Goal: Task Accomplishment & Management: Use online tool/utility

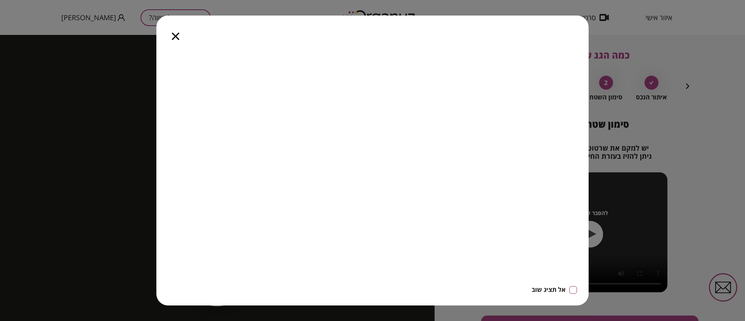
click at [173, 38] on icon "button" at bounding box center [175, 36] width 7 height 7
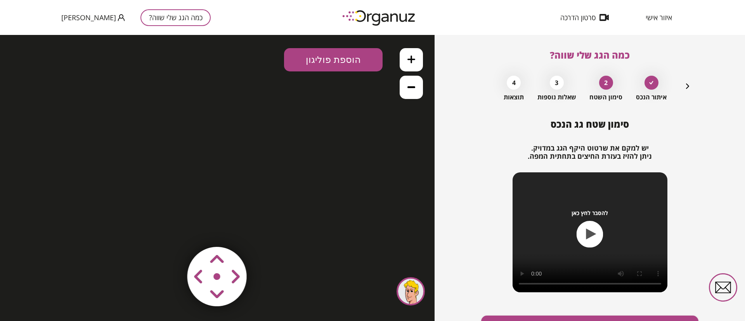
click at [686, 86] on icon "button" at bounding box center [687, 85] width 9 height 9
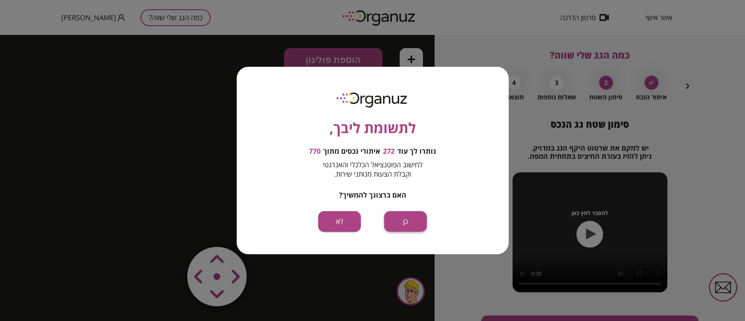
drag, startPoint x: 397, startPoint y: 222, endPoint x: 397, endPoint y: 187, distance: 34.5
click at [397, 222] on button "כן" at bounding box center [405, 221] width 43 height 21
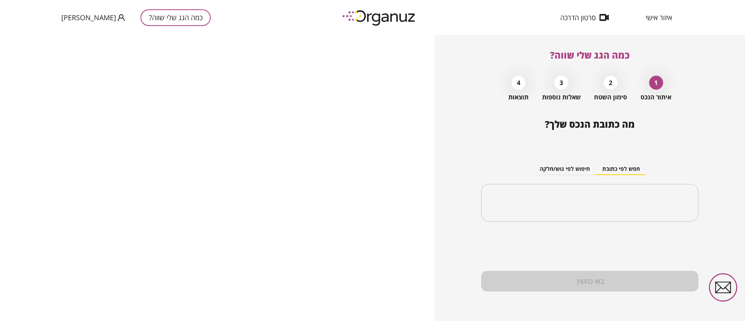
click at [653, 16] on span "איזור אישי" at bounding box center [658, 18] width 26 height 8
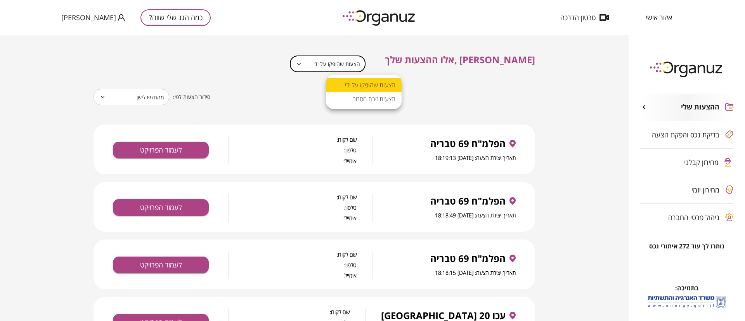
click at [365, 61] on body "**********" at bounding box center [372, 160] width 745 height 321
click at [367, 101] on li "הצעות זירת מסחר" at bounding box center [364, 99] width 76 height 14
type input "**********"
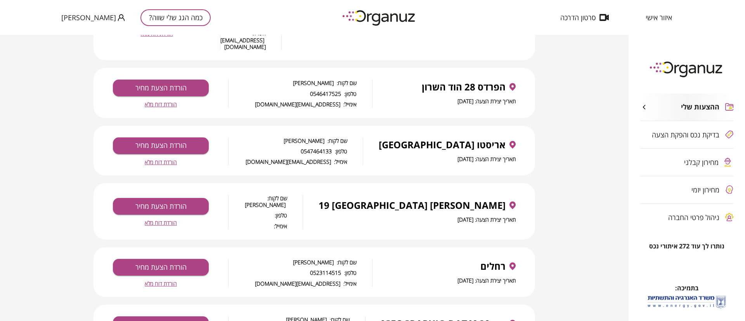
scroll to position [465, 0]
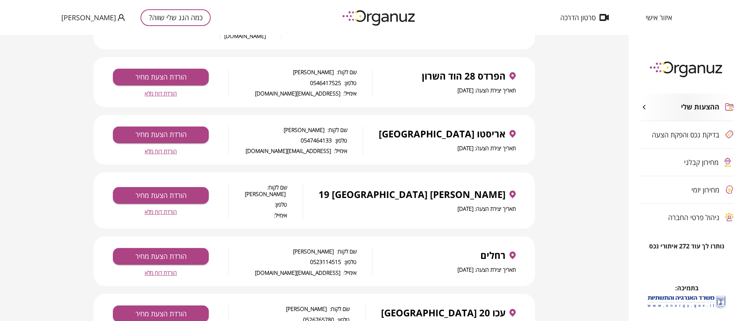
click at [171, 148] on span "הורדת דוח מלא" at bounding box center [161, 151] width 32 height 7
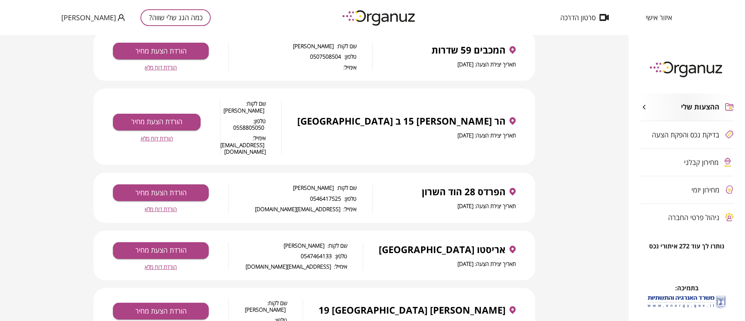
scroll to position [349, 0]
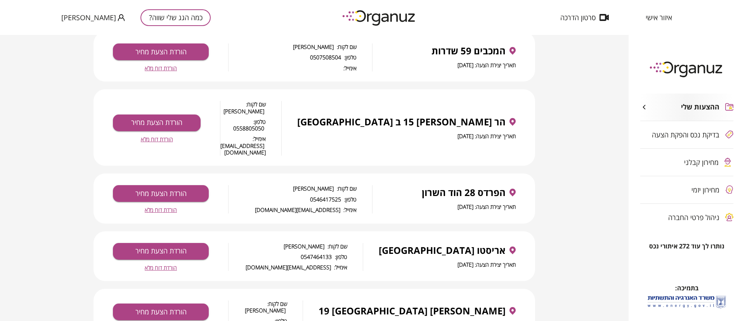
click at [163, 136] on span "הורדת דוח מלא" at bounding box center [157, 139] width 32 height 7
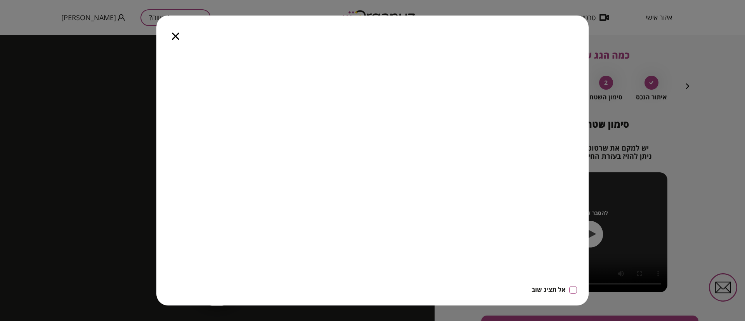
click at [176, 33] on icon "button" at bounding box center [175, 36] width 7 height 7
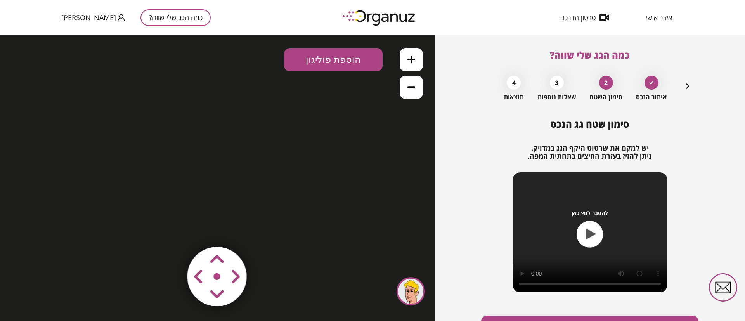
click at [687, 86] on icon "button" at bounding box center [687, 85] width 9 height 9
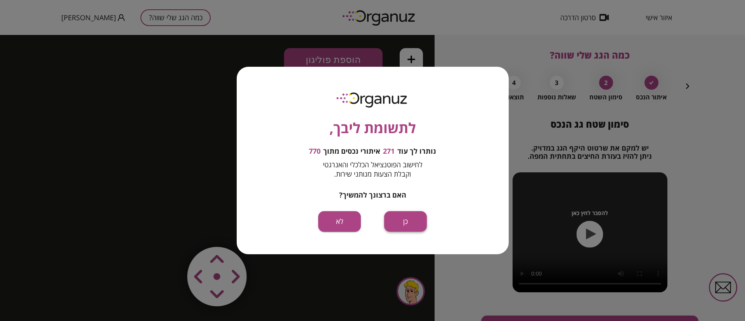
click at [403, 223] on button "כן" at bounding box center [405, 221] width 43 height 21
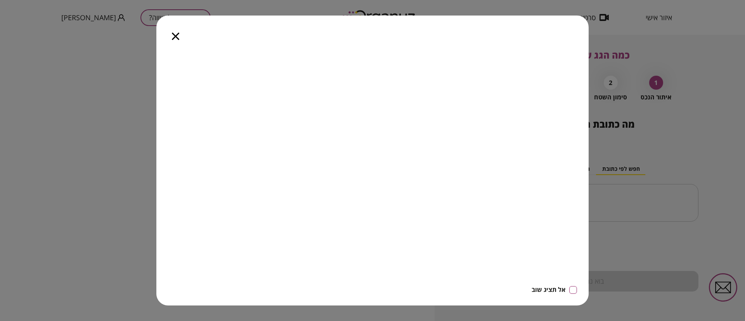
click at [176, 34] on icon "button" at bounding box center [175, 36] width 7 height 7
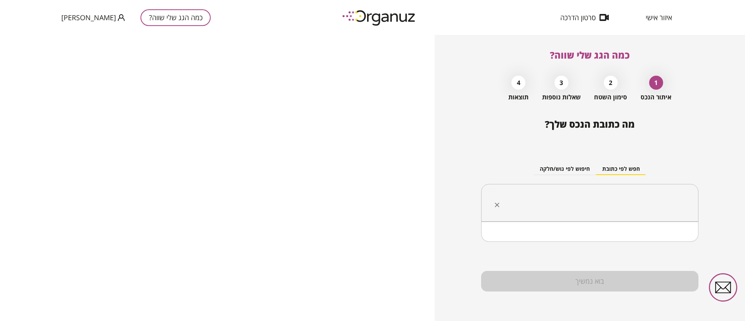
click at [561, 205] on input "text" at bounding box center [592, 202] width 193 height 19
paste input "**********"
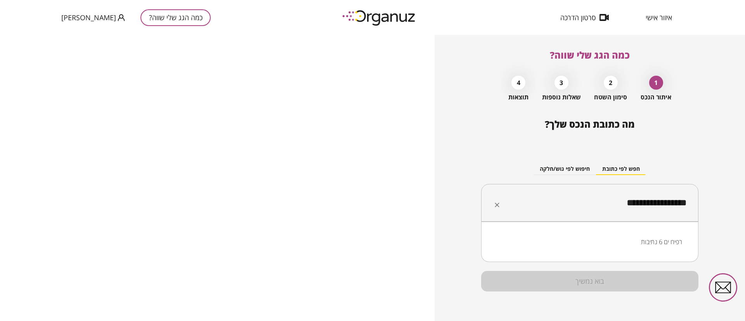
click at [659, 239] on li "רפיח ים 6 נתיבות" at bounding box center [589, 242] width 197 height 14
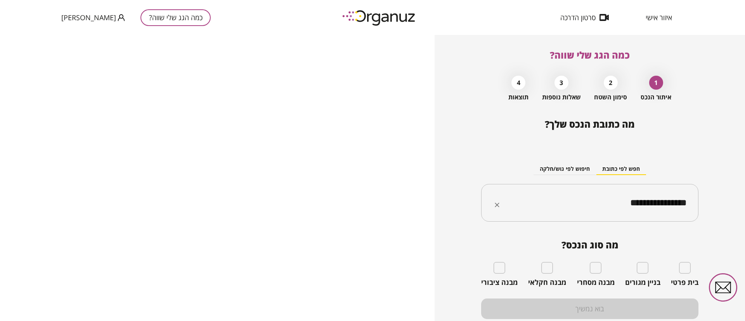
type input "**********"
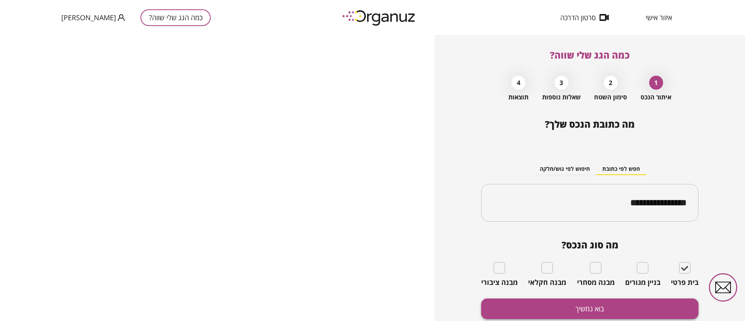
click at [660, 309] on button "בוא נמשיך" at bounding box center [589, 308] width 217 height 21
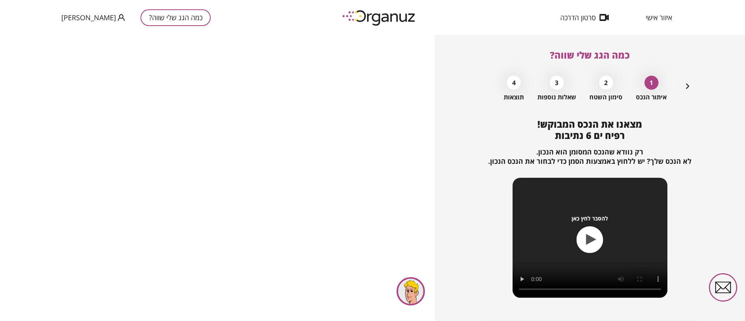
scroll to position [50, 0]
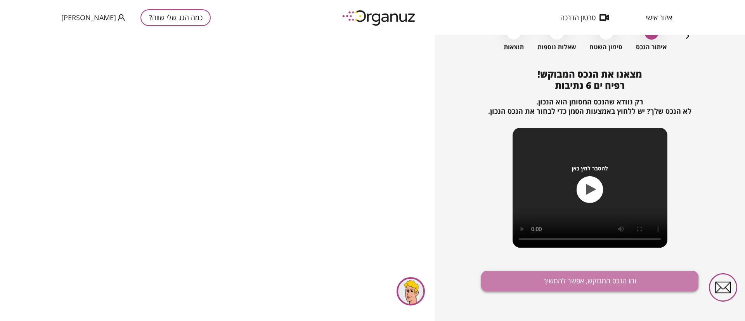
click at [561, 285] on button "זהו הנכס המבוקש, אפשר להמשיך" at bounding box center [589, 281] width 217 height 21
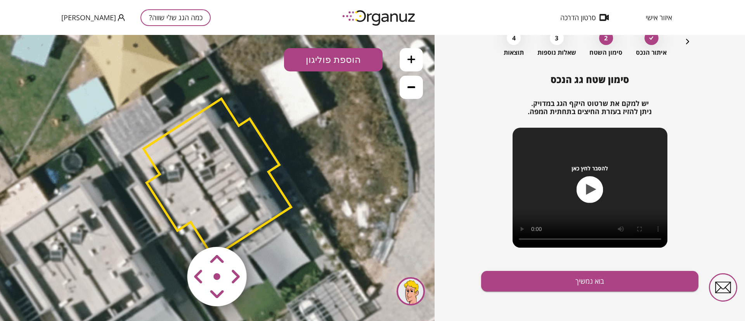
click at [220, 165] on polygon at bounding box center [216, 177] width 147 height 158
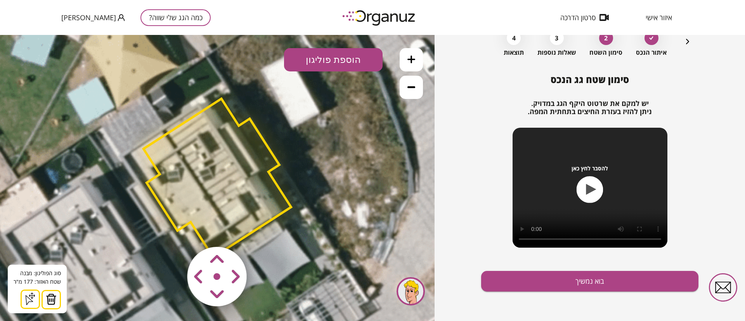
click at [51, 297] on img at bounding box center [51, 299] width 11 height 12
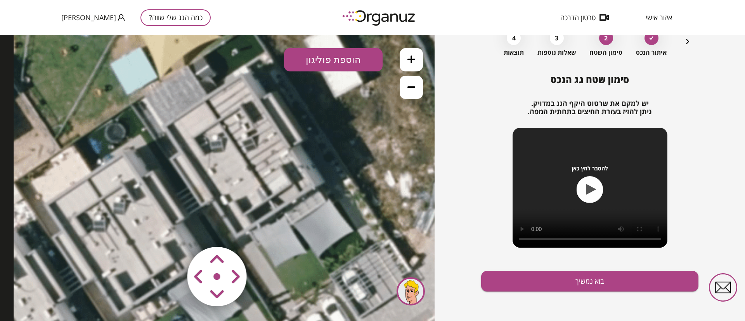
drag, startPoint x: 244, startPoint y: 194, endPoint x: 287, endPoint y: 164, distance: 52.2
click at [287, 164] on icon at bounding box center [263, 148] width 498 height 498
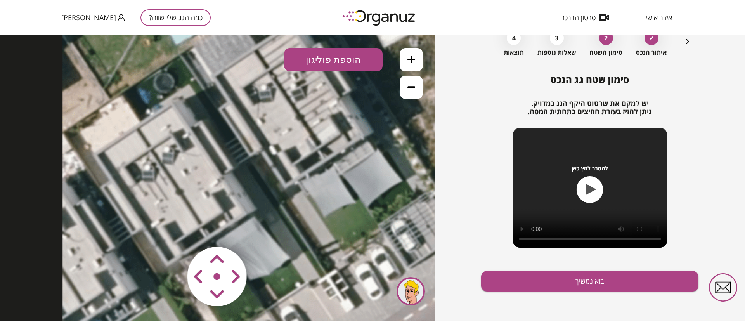
drag, startPoint x: 252, startPoint y: 194, endPoint x: 301, endPoint y: 145, distance: 69.7
click at [301, 145] on icon at bounding box center [311, 98] width 498 height 498
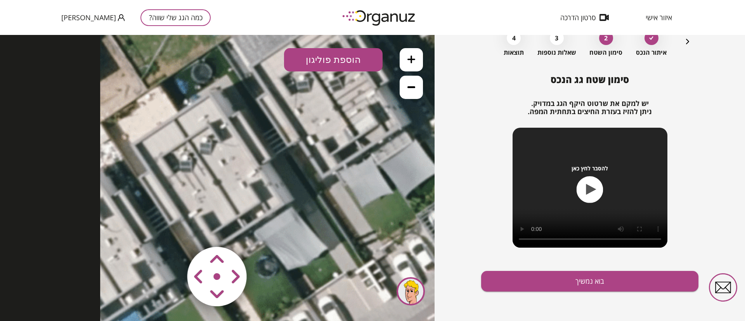
drag, startPoint x: 267, startPoint y: 157, endPoint x: 304, endPoint y: 147, distance: 38.5
click at [304, 147] on icon at bounding box center [349, 88] width 498 height 498
click at [410, 54] on button at bounding box center [410, 59] width 23 height 23
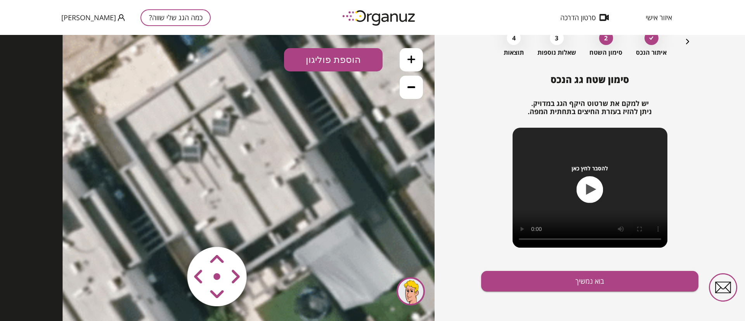
drag, startPoint x: 285, startPoint y: 156, endPoint x: 306, endPoint y: 149, distance: 22.0
click at [306, 149] on icon at bounding box center [435, 36] width 746 height 746
click at [328, 63] on button "הוספת פוליגון" at bounding box center [333, 59] width 98 height 23
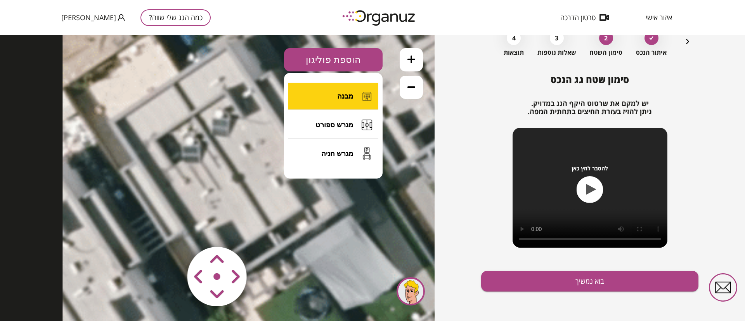
click at [344, 100] on button "מבנה" at bounding box center [333, 96] width 90 height 27
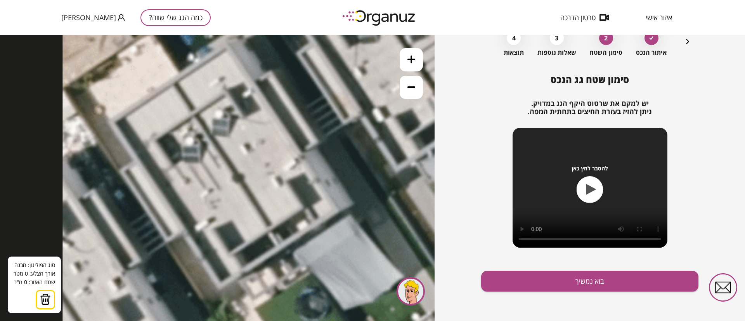
click at [227, 45] on icon at bounding box center [435, 36] width 746 height 746
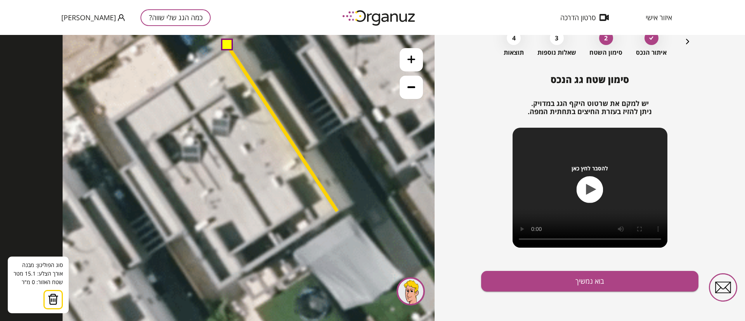
click at [337, 211] on icon at bounding box center [435, 36] width 746 height 746
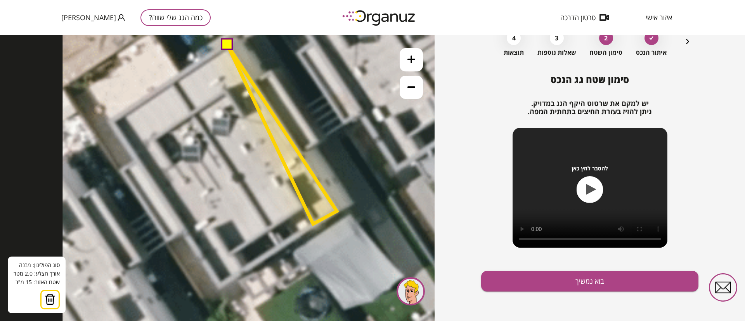
click at [313, 224] on polygon at bounding box center [281, 134] width 109 height 179
click at [304, 206] on polygon at bounding box center [281, 134] width 109 height 179
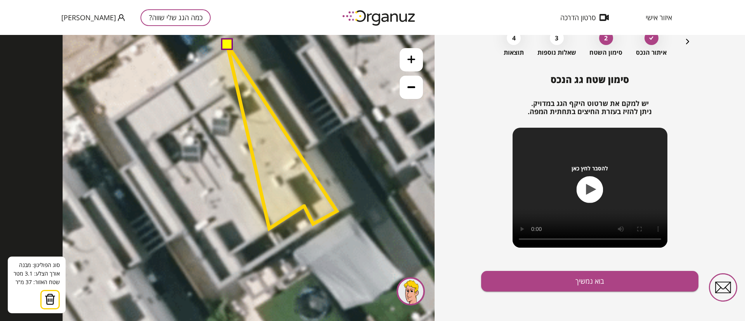
click at [269, 228] on polygon at bounding box center [281, 136] width 109 height 183
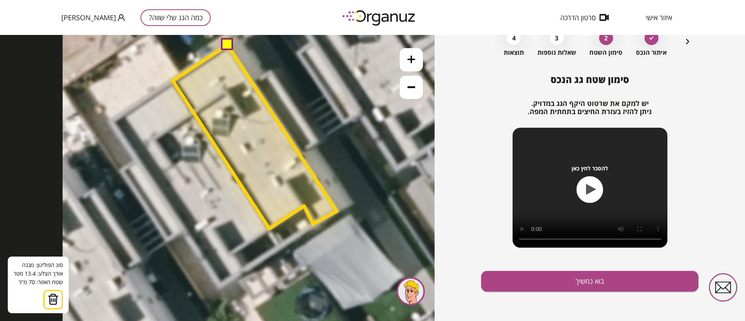
click at [173, 81] on polygon at bounding box center [255, 136] width 164 height 183
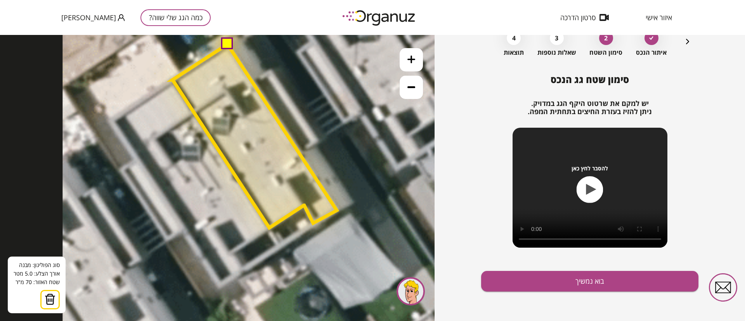
click at [228, 47] on button at bounding box center [227, 44] width 12 height 12
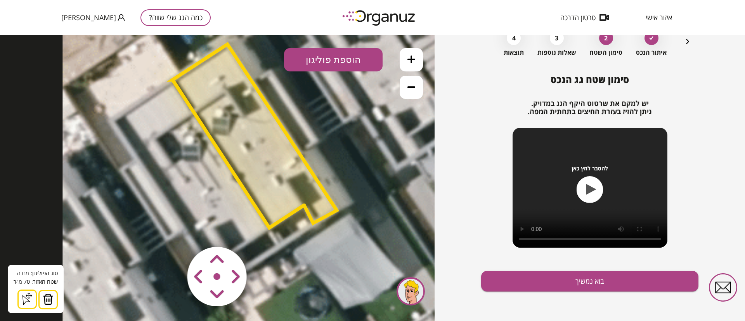
click at [224, 95] on polygon at bounding box center [254, 135] width 164 height 183
click at [685, 41] on icon "button" at bounding box center [687, 41] width 9 height 9
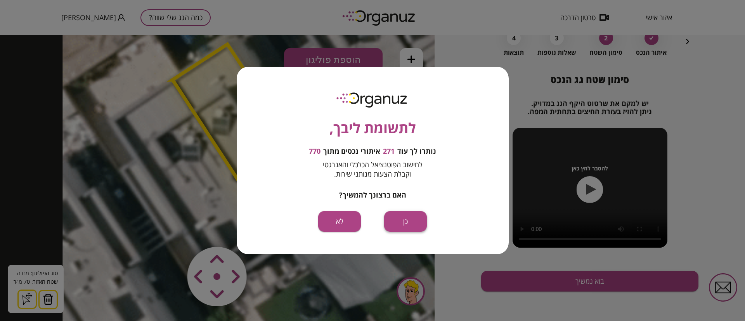
click at [412, 223] on button "כן" at bounding box center [405, 221] width 43 height 21
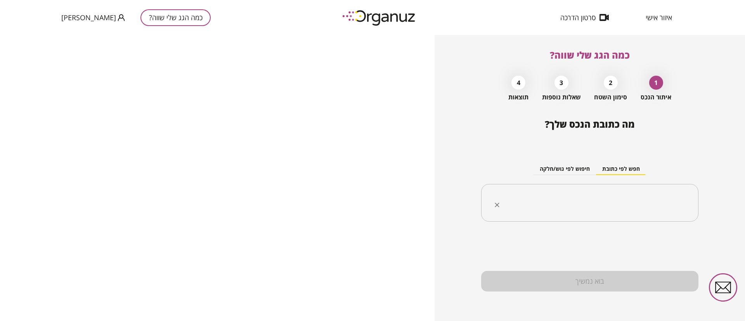
click at [640, 200] on input "text" at bounding box center [592, 202] width 193 height 19
paste input "**********"
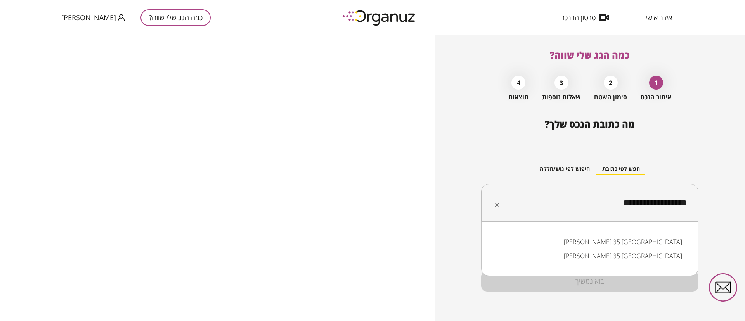
click at [641, 240] on li "מירון 35 קריית אתא" at bounding box center [589, 242] width 197 height 14
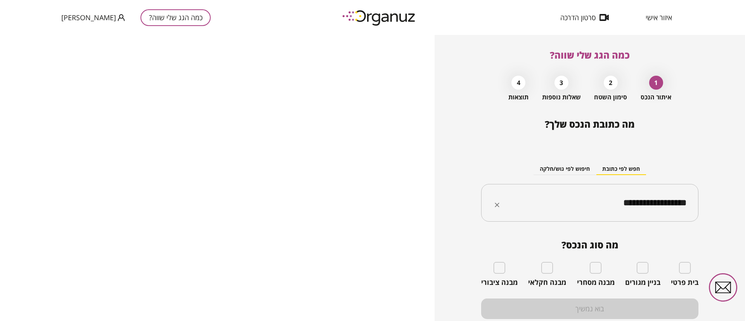
type input "**********"
